Goal: Register for event/course

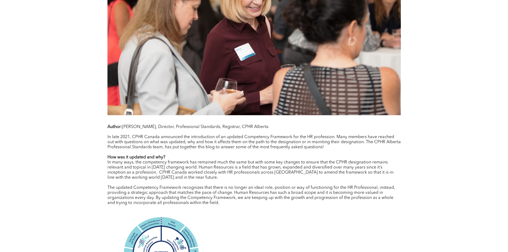
scroll to position [400, 0]
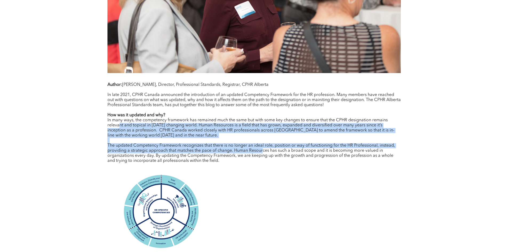
drag, startPoint x: 120, startPoint y: 127, endPoint x: 263, endPoint y: 151, distance: 144.8
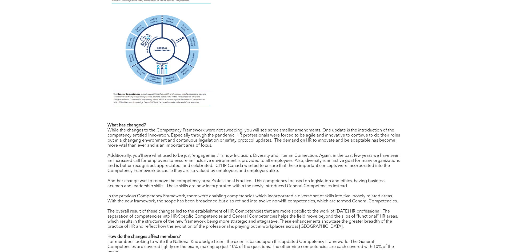
scroll to position [667, 0]
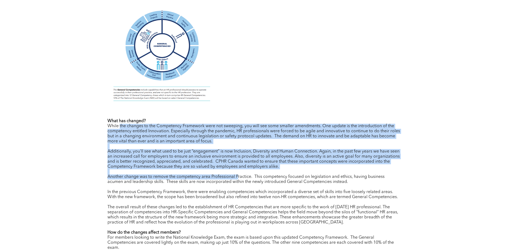
drag, startPoint x: 120, startPoint y: 129, endPoint x: 158, endPoint y: 108, distance: 44.2
click at [238, 178] on div "What has changed? While the changes to the Competency Framework were not sweepi…" at bounding box center [254, 223] width 293 height 208
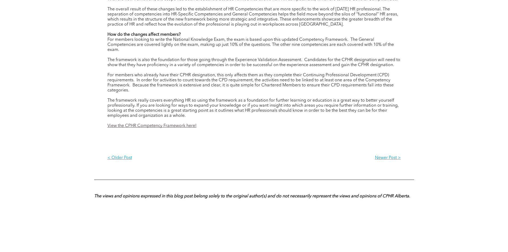
scroll to position [880, 0]
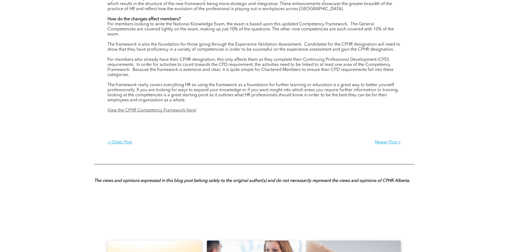
click at [135, 112] on link "View the CPHR Competency Framework here!" at bounding box center [152, 110] width 89 height 4
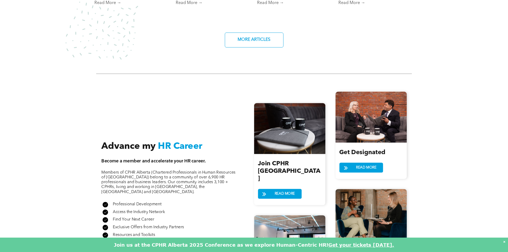
scroll to position [534, 0]
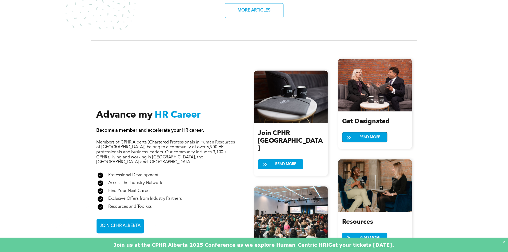
click at [370, 133] on span "READ MORE" at bounding box center [370, 137] width 25 height 10
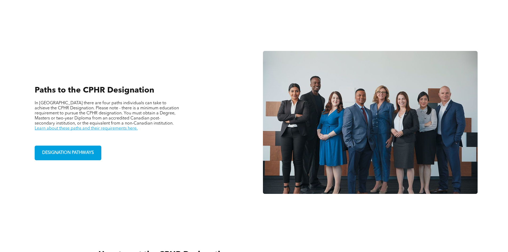
scroll to position [373, 0]
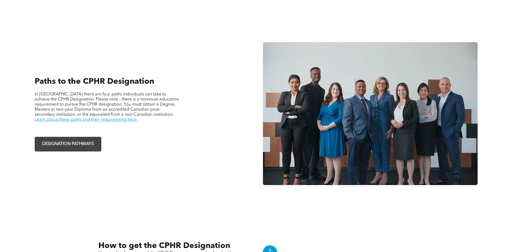
click at [77, 141] on span "DESIGNATION PATHWAYS" at bounding box center [67, 144] width 55 height 10
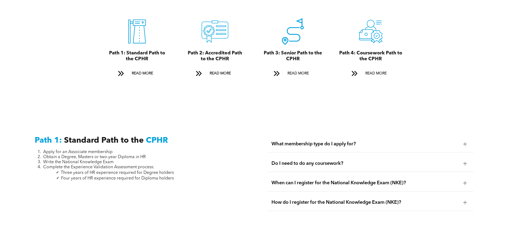
scroll to position [640, 0]
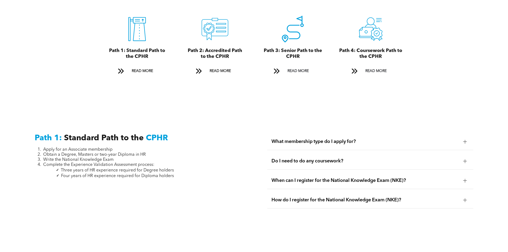
click at [87, 173] on li "Four years of HR experience required for Diploma holders" at bounding box center [108, 176] width 131 height 6
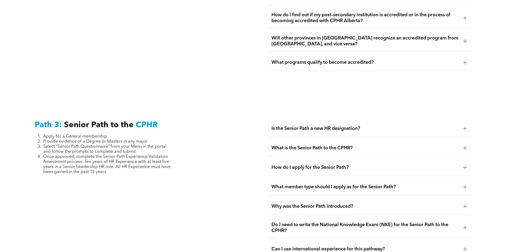
scroll to position [1307, 0]
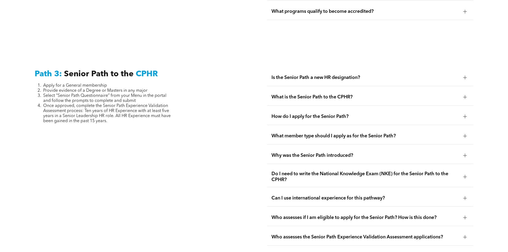
click at [316, 153] on span "Why was the Senior Path introduced?" at bounding box center [366, 156] width 188 height 6
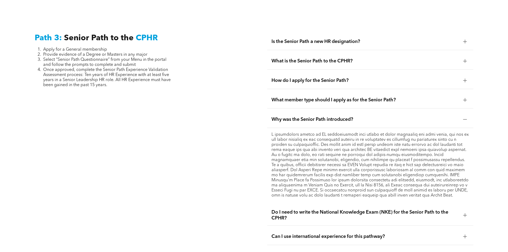
scroll to position [1342, 0]
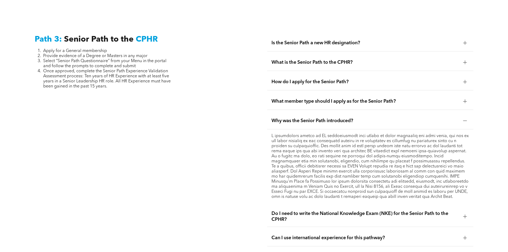
click at [401, 211] on span "Do I need to write the National Knowledge Exam (NKE) for the Senior Path to the…" at bounding box center [366, 217] width 188 height 12
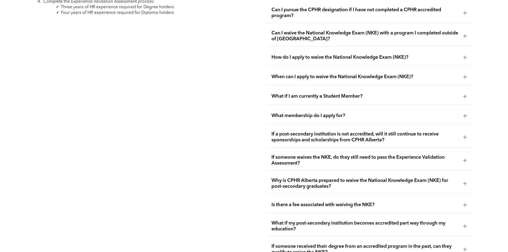
scroll to position [942, 0]
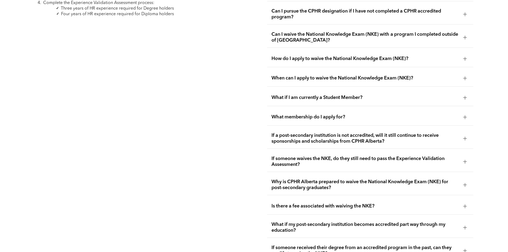
click at [376, 156] on span "If someone waives the NKE, do they still need to pass the Experience Validation…" at bounding box center [366, 162] width 188 height 12
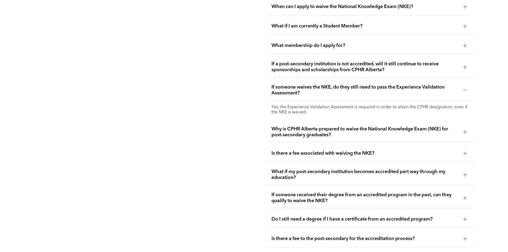
scroll to position [1048, 0]
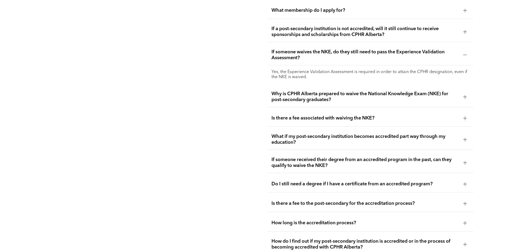
click at [335, 158] on div "If someone received their degree from an accredited program in the past, can th…" at bounding box center [370, 163] width 206 height 21
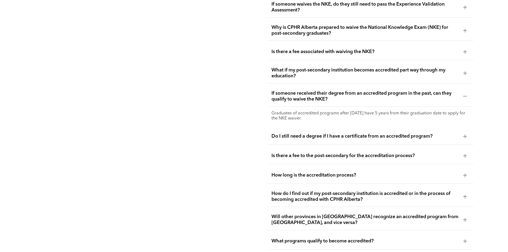
scroll to position [1102, 0]
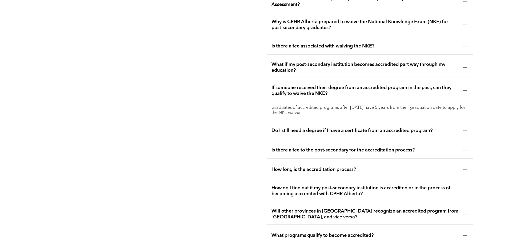
click at [310, 128] on span "Do I still need a degree if I have a certificate from an accredited program?" at bounding box center [366, 131] width 188 height 6
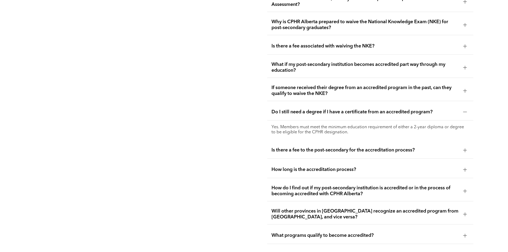
click at [310, 167] on span "How long is the accreditation process?" at bounding box center [366, 170] width 188 height 6
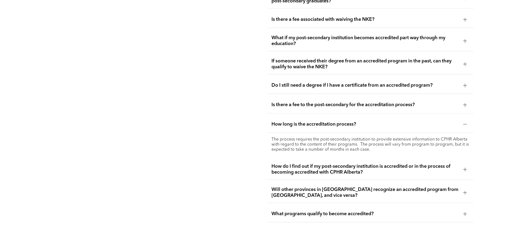
scroll to position [1155, 0]
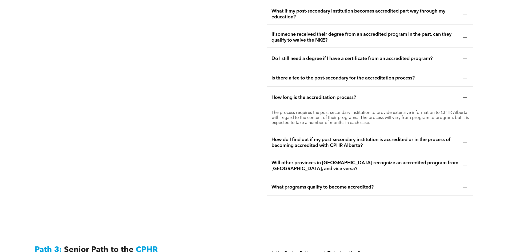
click at [322, 138] on div "How do I find out if my post-secondary institution is accredited or in the proc…" at bounding box center [370, 143] width 206 height 21
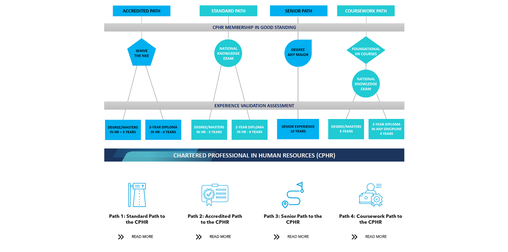
scroll to position [550, 0]
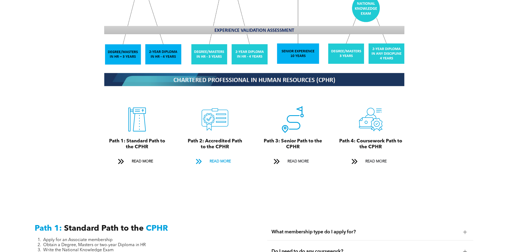
click at [207, 157] on link "READ MORE" at bounding box center [215, 162] width 46 height 10
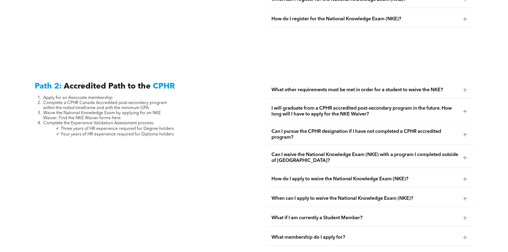
scroll to position [739, 0]
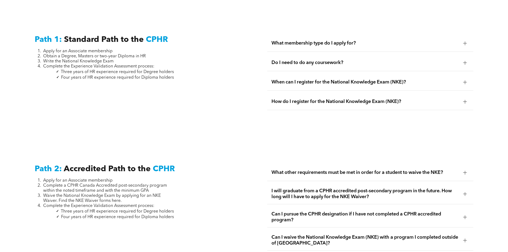
click at [396, 170] on span "What other requirements must be met in order for a student to waive the NKE?" at bounding box center [366, 173] width 188 height 6
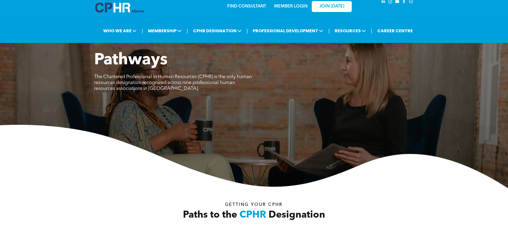
scroll to position [4, 0]
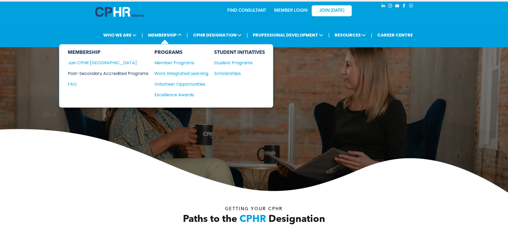
click at [91, 74] on div "Post-Secondary Accredited Programs" at bounding box center [104, 73] width 73 height 7
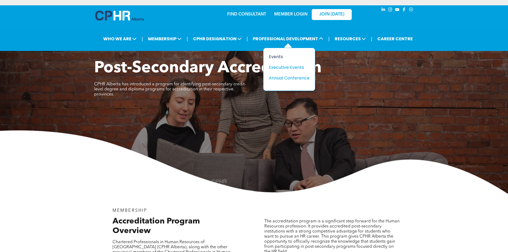
click at [277, 55] on div "Events" at bounding box center [287, 56] width 37 height 7
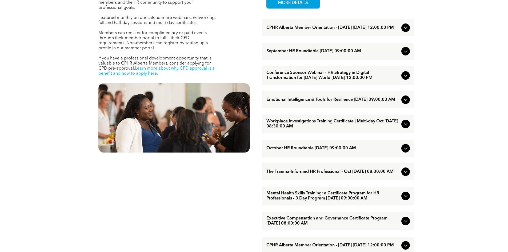
scroll to position [240, 0]
click at [407, 127] on icon at bounding box center [406, 124] width 6 height 6
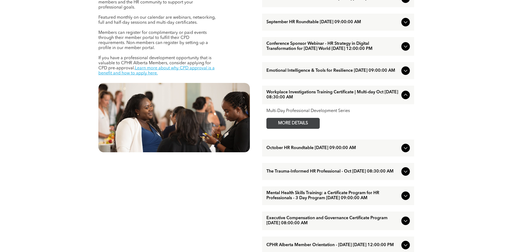
click at [317, 129] on link "MORE DETAILS" at bounding box center [292, 123] width 53 height 11
